Goal: Check status: Check status

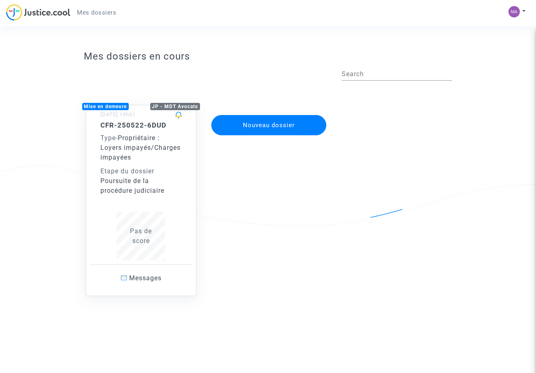
click at [162, 169] on div "Etape du dossier" at bounding box center [141, 172] width 82 height 10
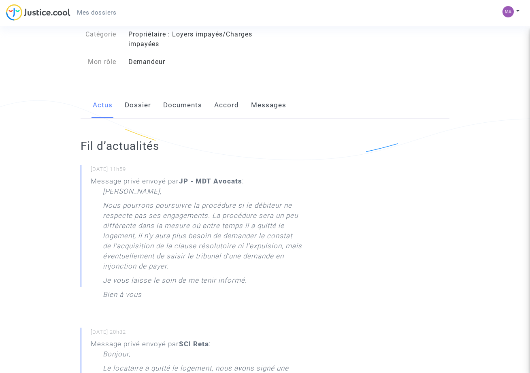
scroll to position [222, 0]
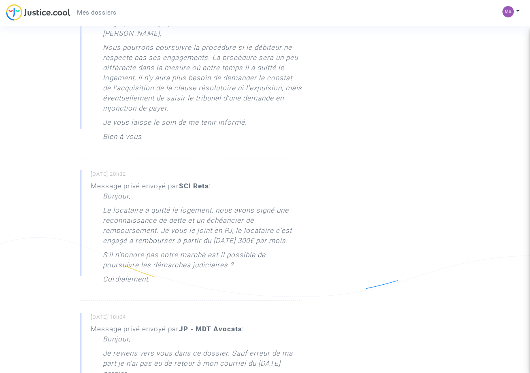
click at [128, 200] on div "Message privé envoyé par SCI Reta : Bonjour, Le locataire a quitté le logement,…" at bounding box center [196, 234] width 211 height 107
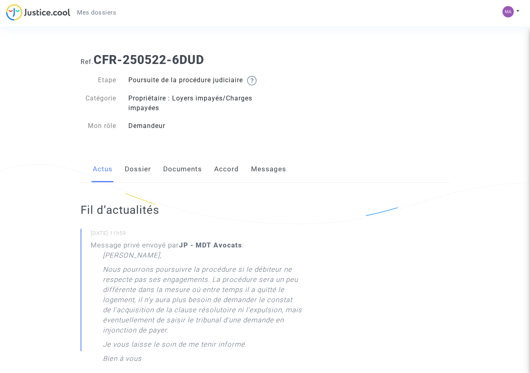
click at [262, 177] on link "Messages" at bounding box center [268, 169] width 35 height 27
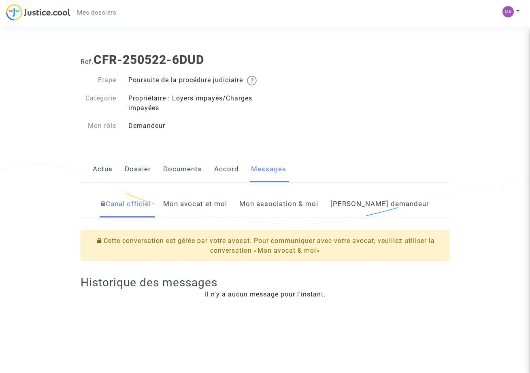
scroll to position [68, 0]
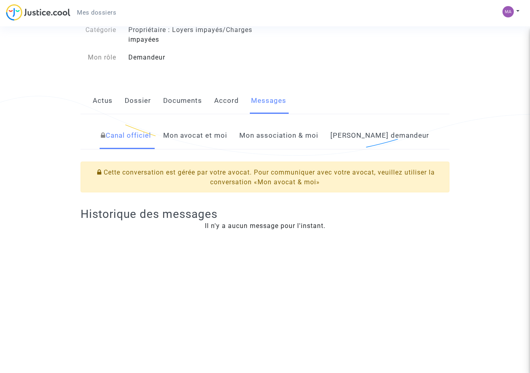
click at [227, 147] on link "Mon avocat et moi" at bounding box center [195, 135] width 64 height 27
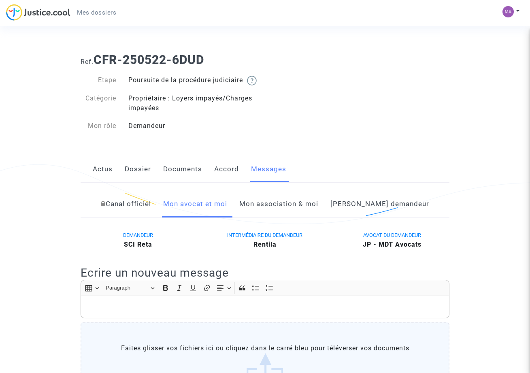
click at [174, 177] on link "Documents" at bounding box center [182, 169] width 39 height 27
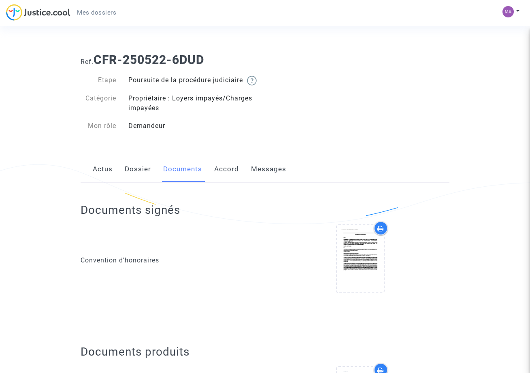
scroll to position [141, 0]
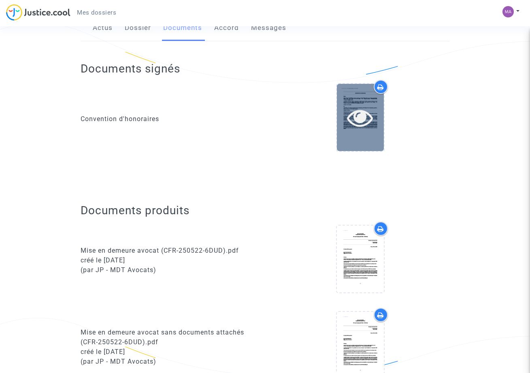
click at [367, 118] on icon at bounding box center [360, 118] width 26 height 26
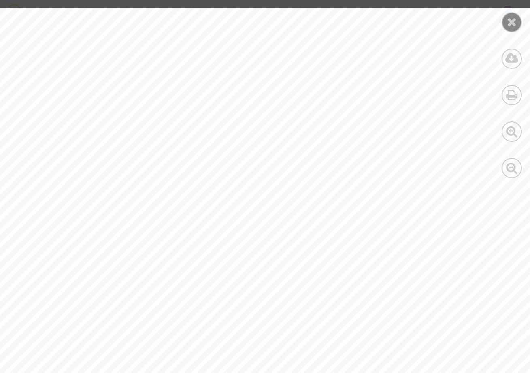
click at [519, 19] on div at bounding box center [512, 22] width 20 height 20
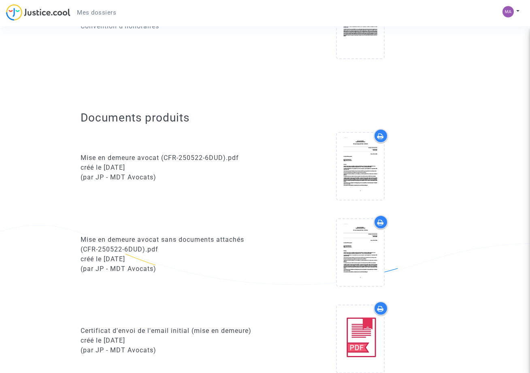
scroll to position [0, 0]
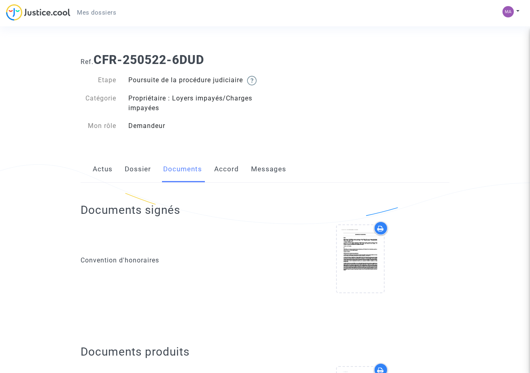
click at [120, 178] on div "Actus Dossier Documents Accord Messages" at bounding box center [265, 169] width 369 height 27
click at [141, 177] on link "Dossier" at bounding box center [138, 169] width 26 height 27
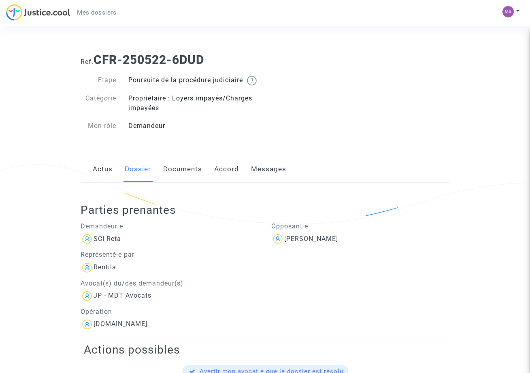
click at [97, 177] on link "Actus" at bounding box center [103, 169] width 20 height 27
